Goal: Transaction & Acquisition: Purchase product/service

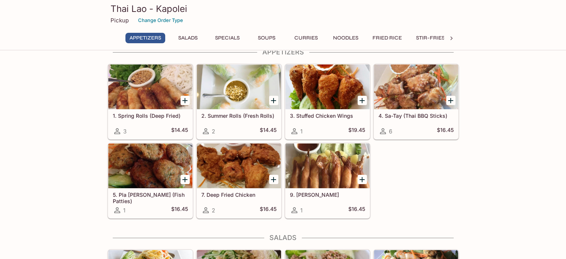
scroll to position [15, 0]
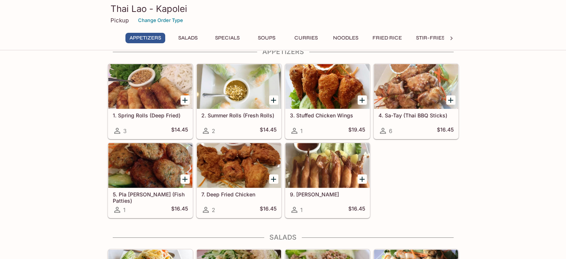
click at [272, 99] on icon "Add 2. Summer Rolls (Fresh Rolls)" at bounding box center [273, 99] width 5 height 5
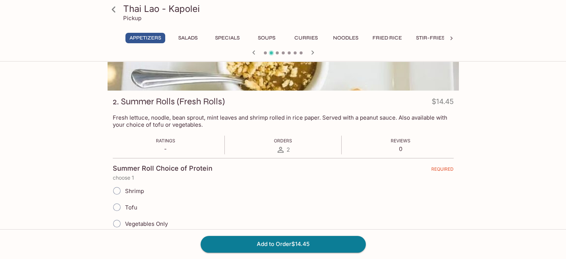
scroll to position [76, 0]
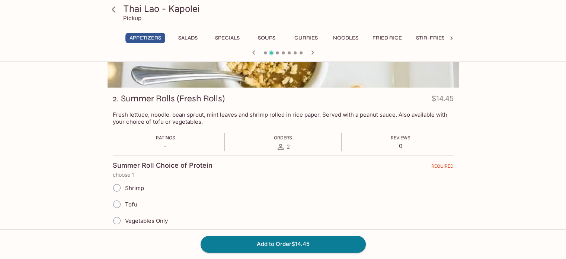
click at [127, 201] on span "Tofu" at bounding box center [131, 204] width 12 height 7
click at [125, 200] on input "Tofu" at bounding box center [117, 204] width 16 height 16
radio input "true"
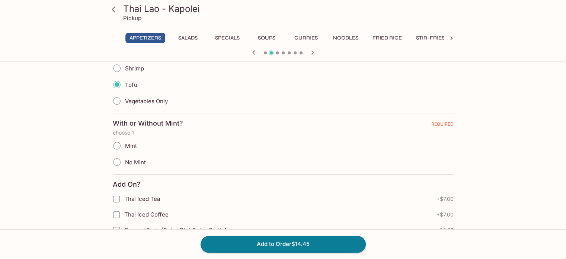
scroll to position [202, 0]
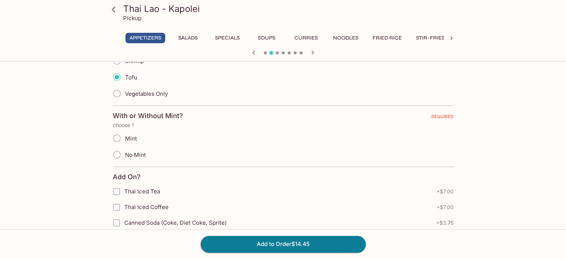
click at [126, 139] on span "Mint" at bounding box center [131, 138] width 12 height 7
click at [125, 139] on input "Mint" at bounding box center [117, 138] width 16 height 16
radio input "true"
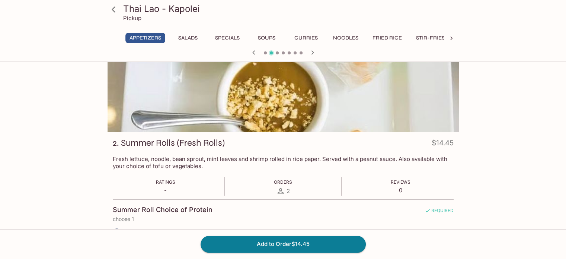
scroll to position [30, 0]
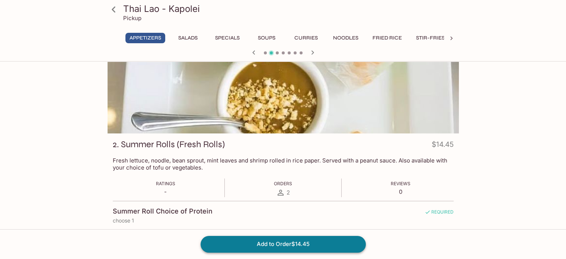
click at [314, 250] on button "Add to Order $14.45" at bounding box center [283, 243] width 165 height 16
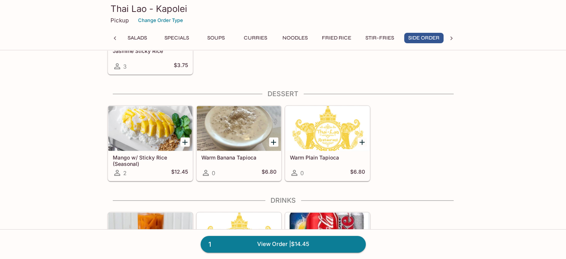
scroll to position [1877, 0]
click at [183, 137] on icon "Add Mango w/ Sticky Rice (Seasonal)" at bounding box center [184, 141] width 9 height 9
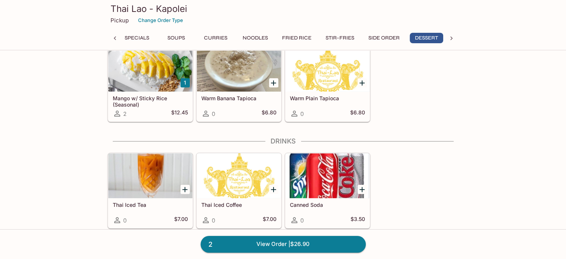
scroll to position [1936, 0]
click at [334, 243] on link "2 View Order | $26.90" at bounding box center [283, 243] width 165 height 16
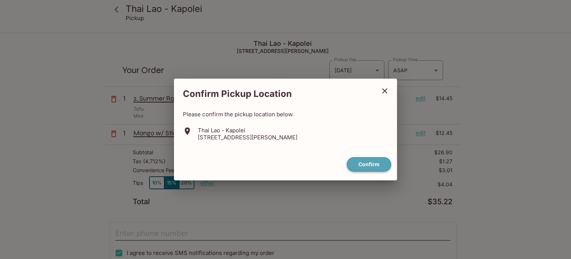
click at [375, 163] on button "Confirm" at bounding box center [369, 164] width 44 height 15
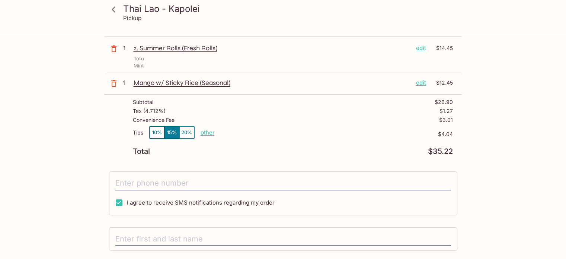
scroll to position [51, 0]
click at [205, 131] on p "other" at bounding box center [208, 131] width 14 height 7
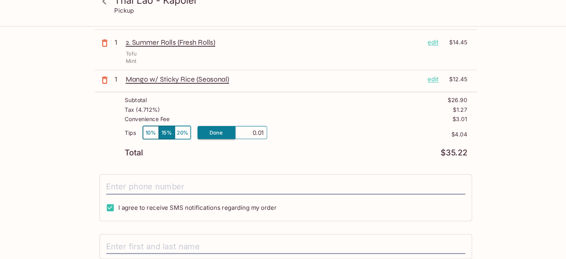
type input "0.00"
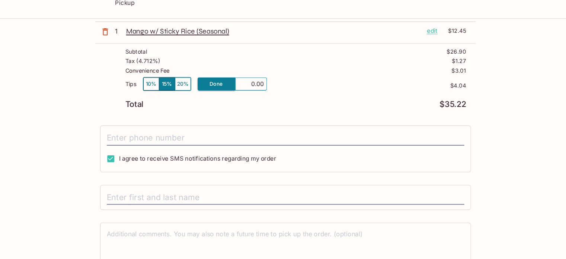
scroll to position [89, 0]
click at [495, 150] on div "Thai Lao - Kapolei Pickup Thai Lao - Kapolei [STREET_ADDRESS][PERSON_NAME] Your…" at bounding box center [283, 118] width 476 height 348
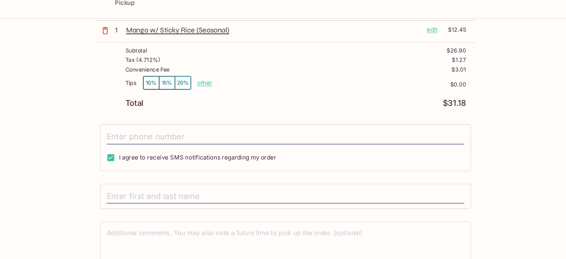
drag, startPoint x: 530, startPoint y: 16, endPoint x: 405, endPoint y: 166, distance: 195.2
click at [405, 166] on div "I agree to receive SMS notifications regarding my order" at bounding box center [283, 154] width 348 height 44
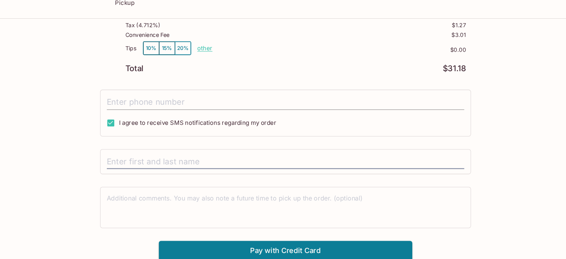
click at [244, 109] on input "tel" at bounding box center [283, 112] width 336 height 14
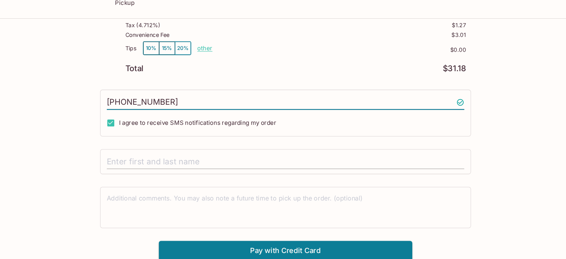
type input "[PHONE_NUMBER]"
click at [244, 166] on input "text" at bounding box center [283, 167] width 336 height 14
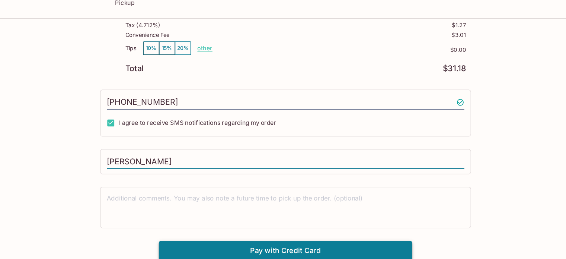
type input "[PERSON_NAME]"
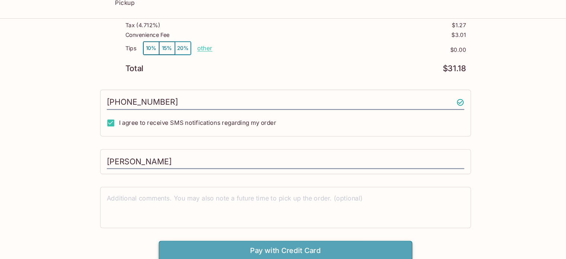
click at [343, 243] on button "Pay with Credit Card" at bounding box center [283, 250] width 238 height 19
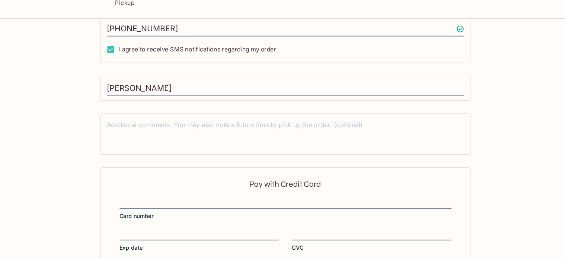
scroll to position [233, 0]
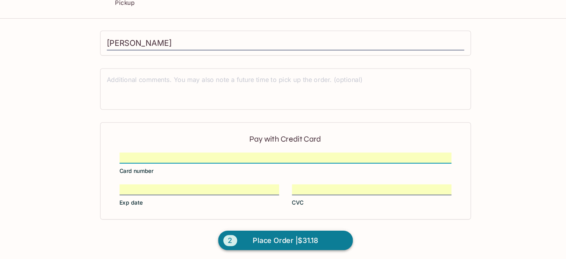
click at [304, 235] on span "Place Order | $31.18" at bounding box center [282, 241] width 61 height 12
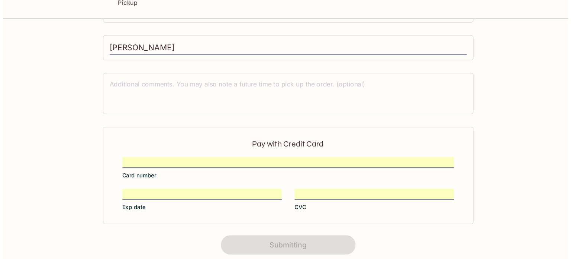
scroll to position [0, 0]
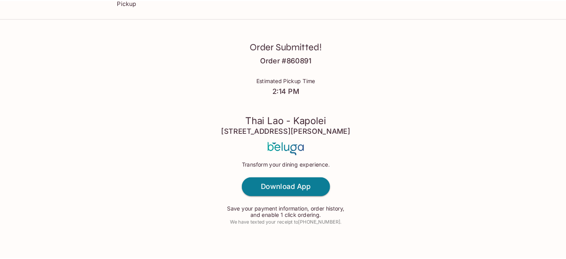
scroll to position [11, 0]
